Goal: Task Accomplishment & Management: Manage account settings

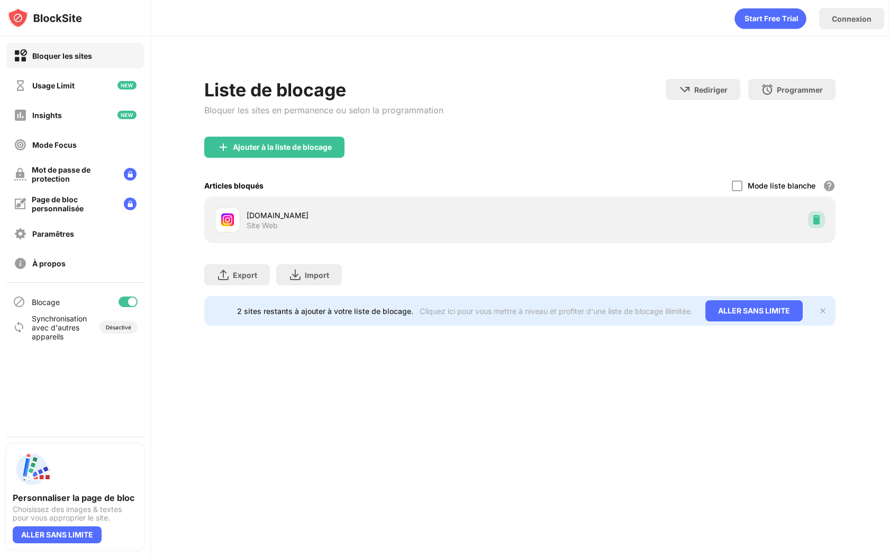
click at [815, 213] on div at bounding box center [816, 219] width 17 height 17
